Goal: Information Seeking & Learning: Learn about a topic

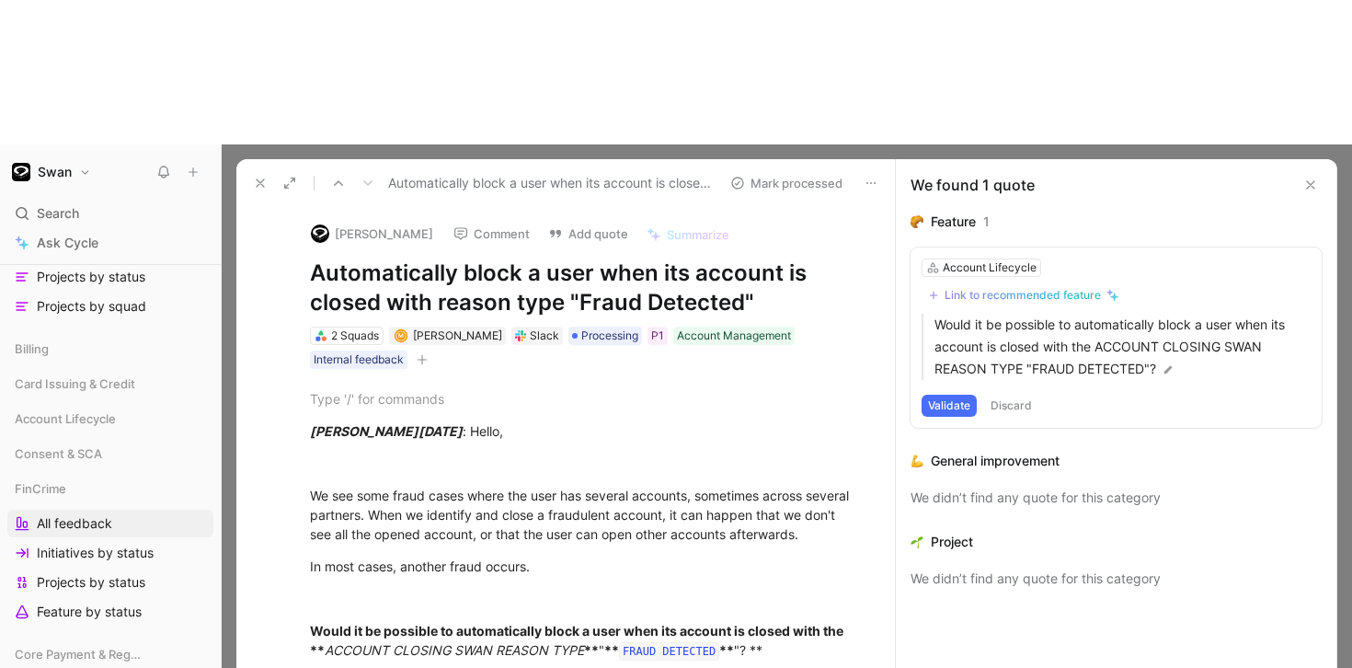
click at [1306, 177] on icon at bounding box center [1310, 184] width 15 height 15
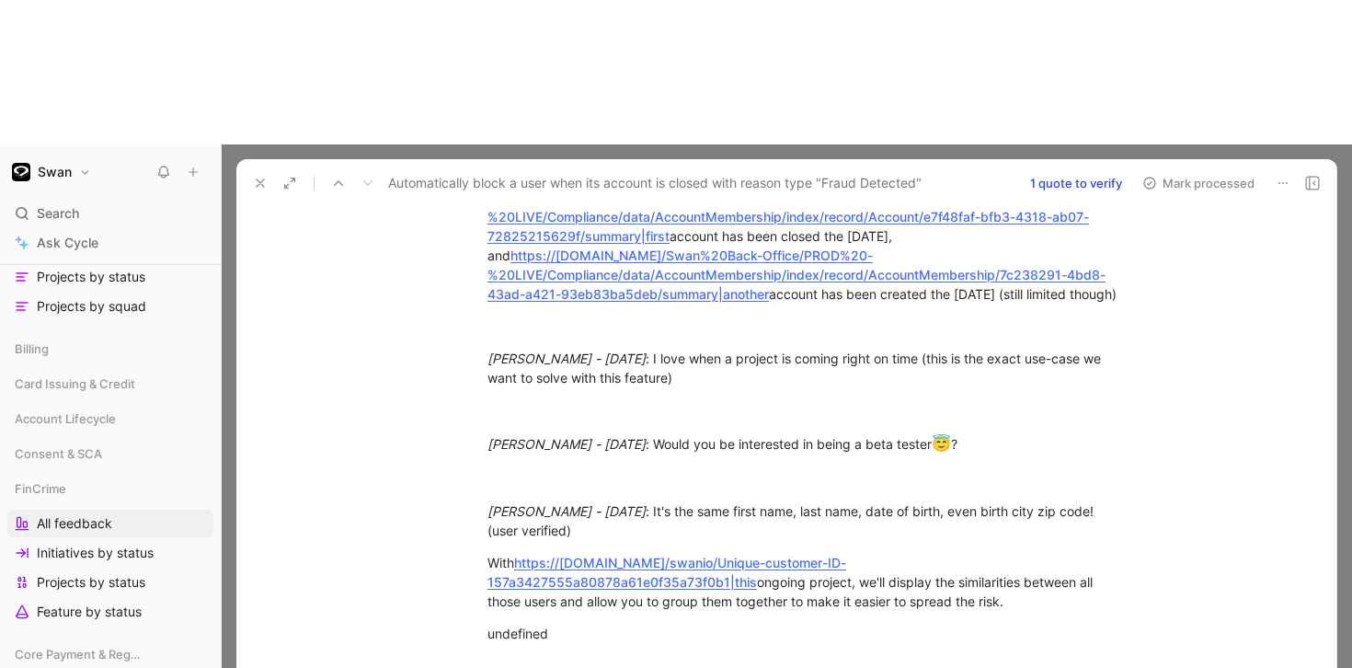
scroll to position [1522, 0]
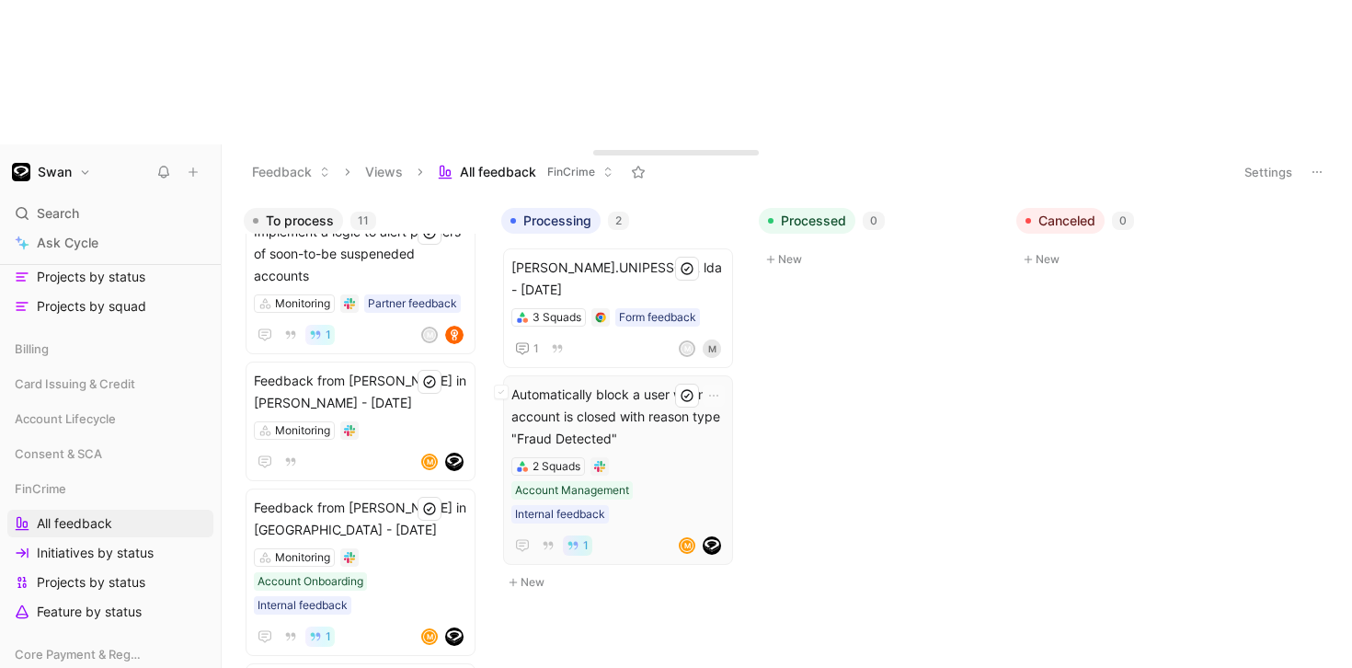
click at [651, 457] on div "2 Squads Account Management Internal feedback" at bounding box center [617, 490] width 213 height 66
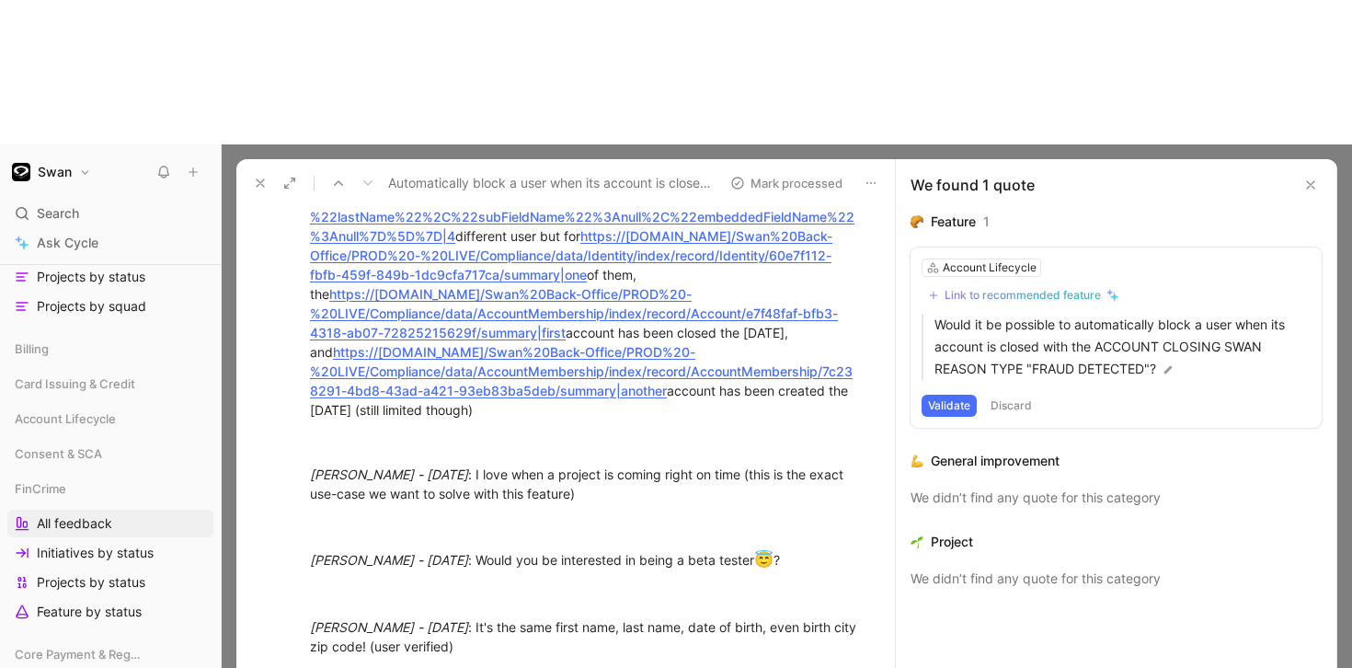
scroll to position [1584, 0]
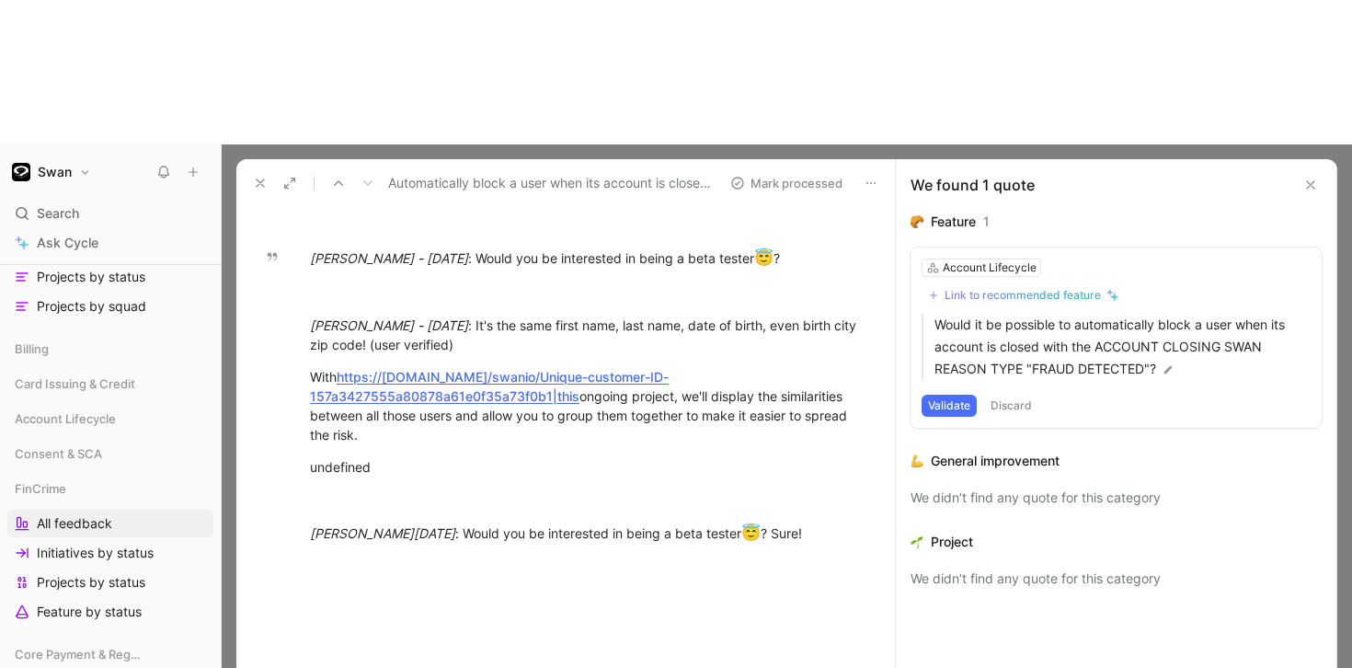
click at [1312, 174] on button at bounding box center [1310, 185] width 22 height 22
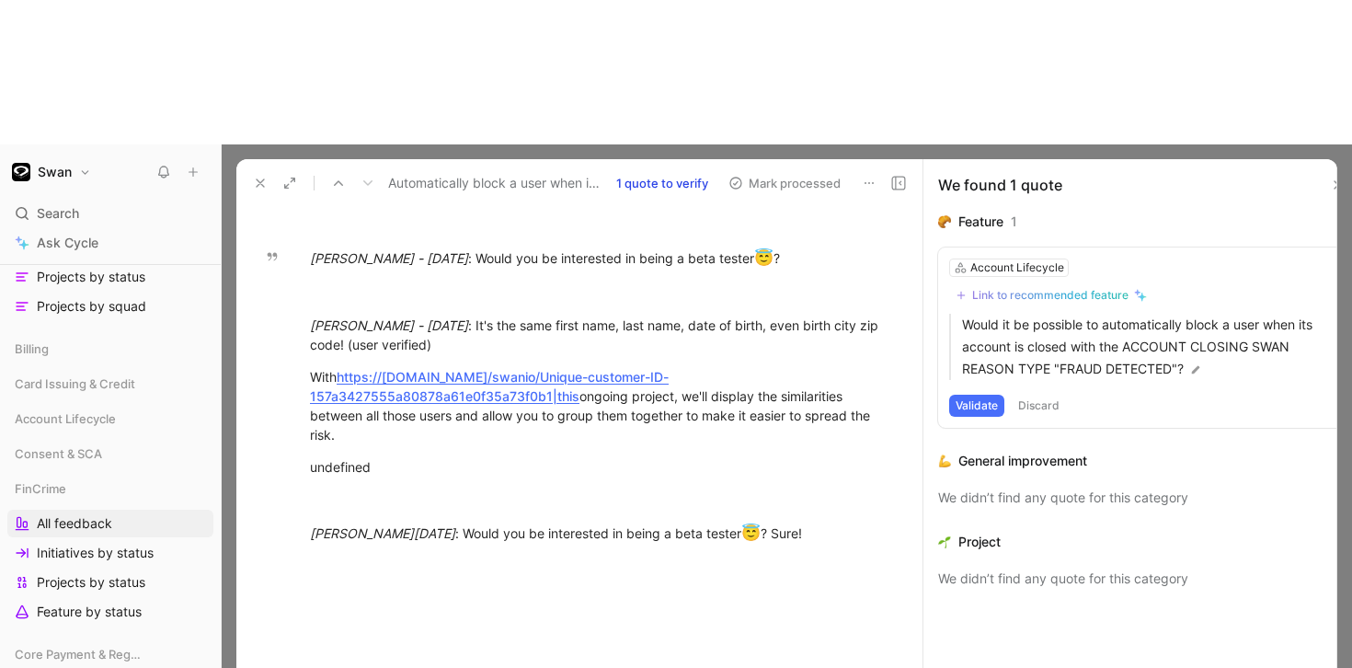
scroll to position [1522, 0]
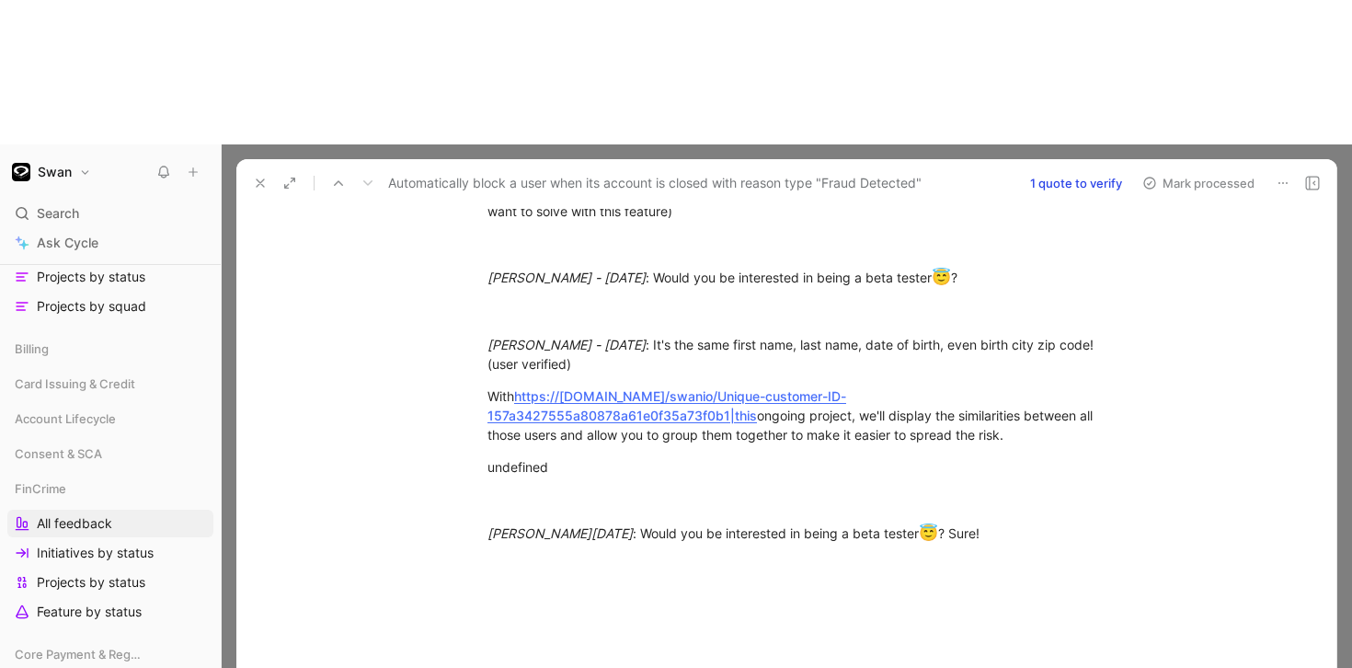
click at [258, 179] on use at bounding box center [260, 182] width 7 height 7
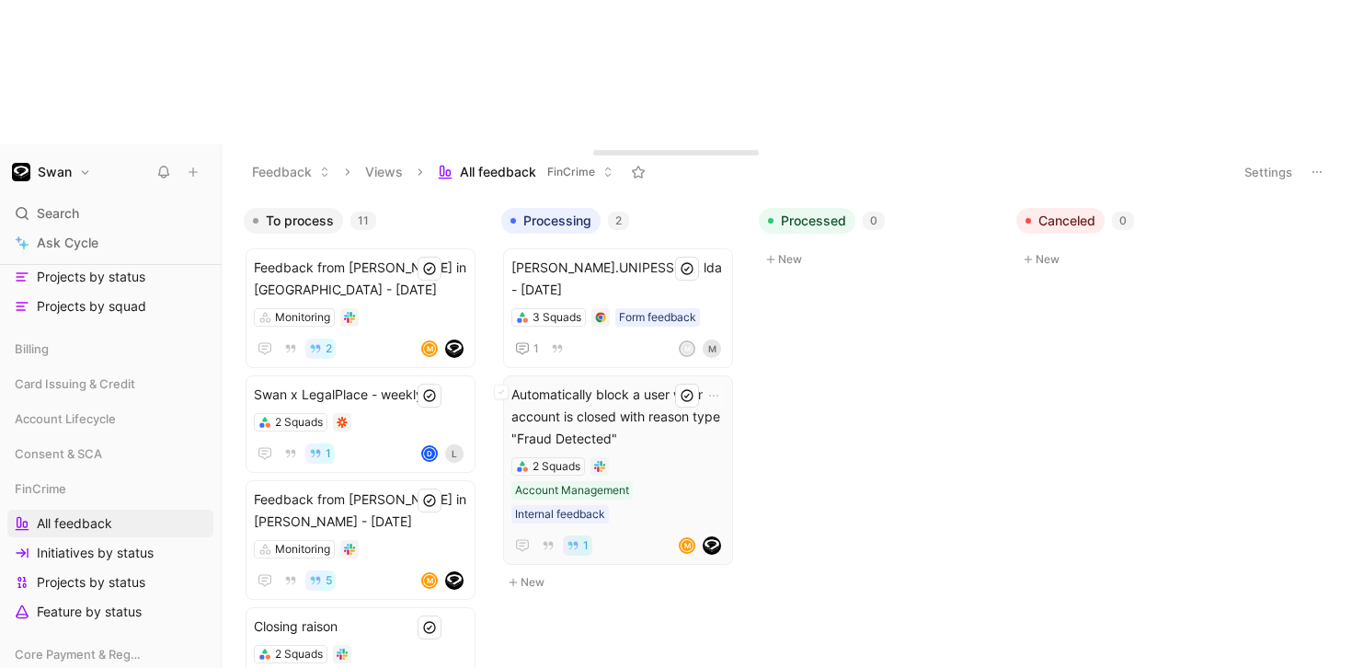
click at [660, 383] on div "Automatically block a user when its account is closed with reason type "Fraud D…" at bounding box center [617, 469] width 213 height 173
